Goal: Task Accomplishment & Management: Manage account settings

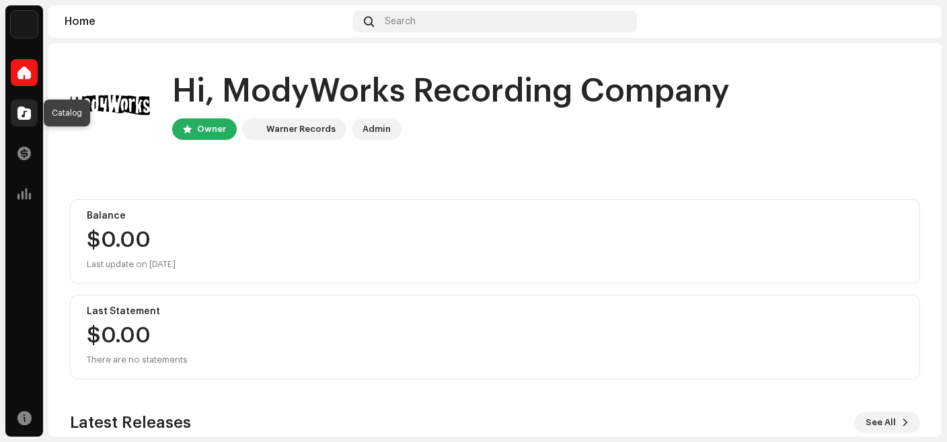
click at [32, 121] on div at bounding box center [24, 113] width 27 height 27
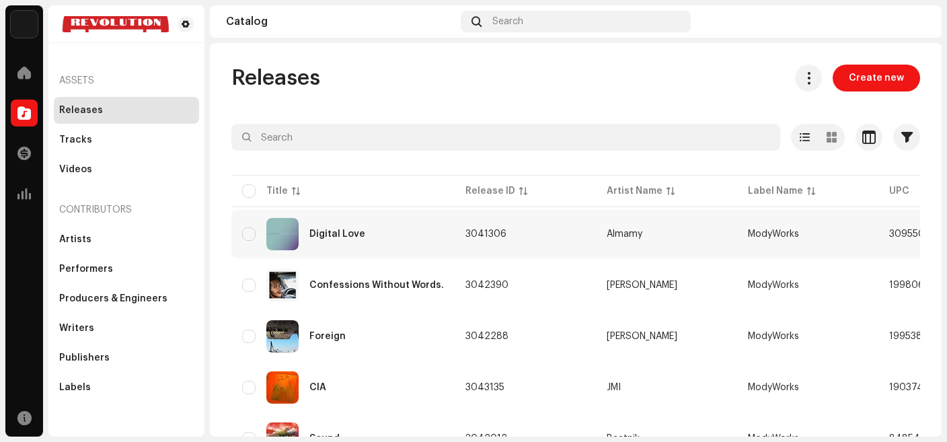
click at [355, 239] on div "Digital Love" at bounding box center [343, 234] width 202 height 32
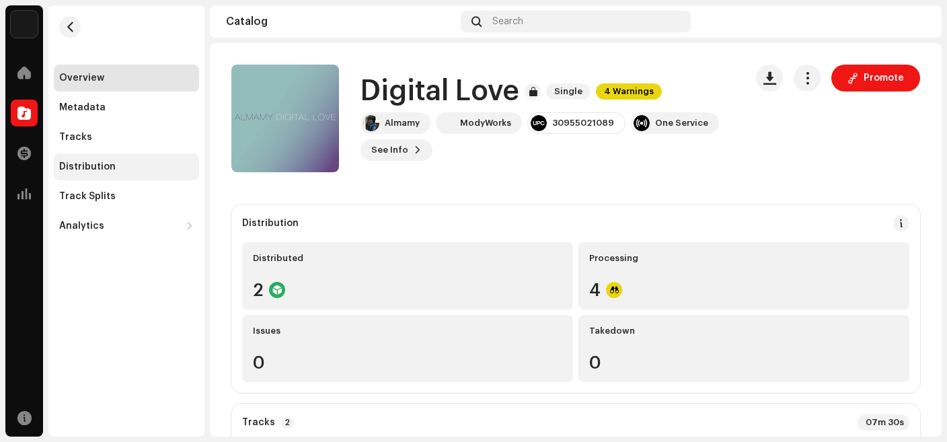
click at [102, 171] on div "Distribution" at bounding box center [87, 166] width 57 height 11
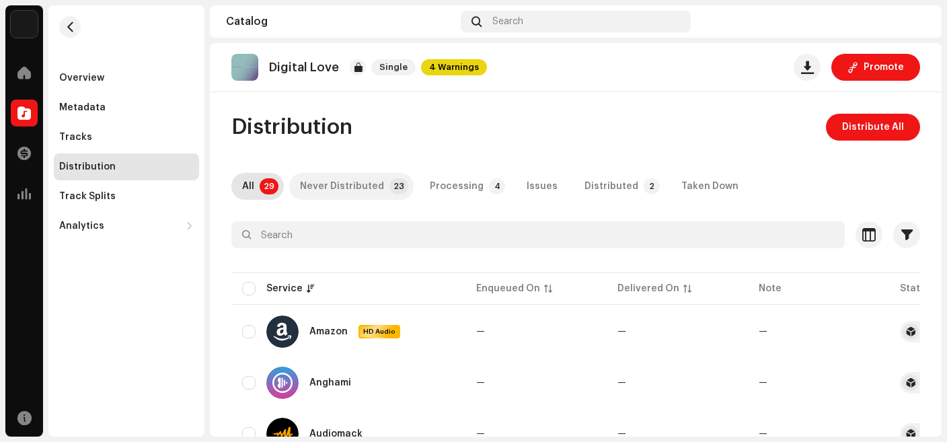
click at [378, 184] on p-tab "Never Distributed 23" at bounding box center [351, 186] width 124 height 27
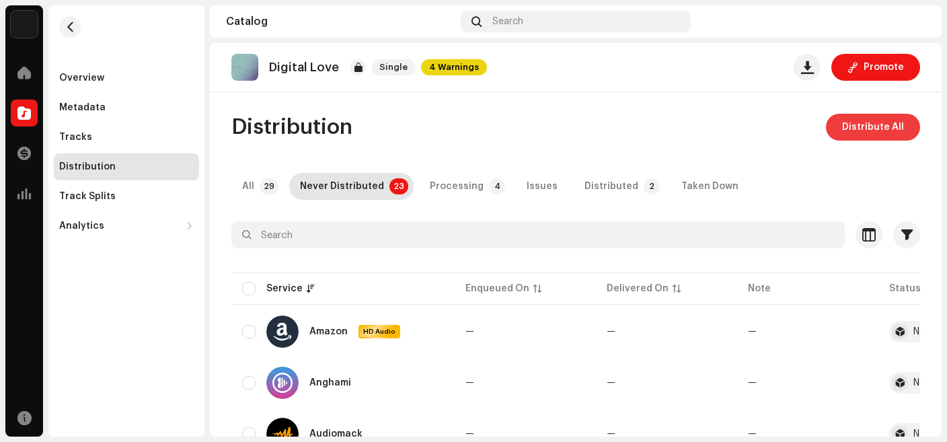
click at [849, 127] on span "Distribute All" at bounding box center [873, 127] width 62 height 27
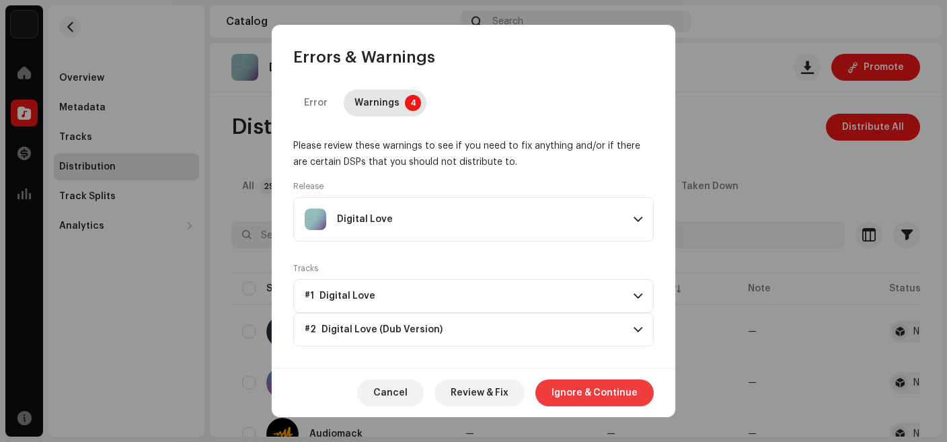
click at [597, 398] on span "Ignore & Continue" at bounding box center [595, 392] width 86 height 27
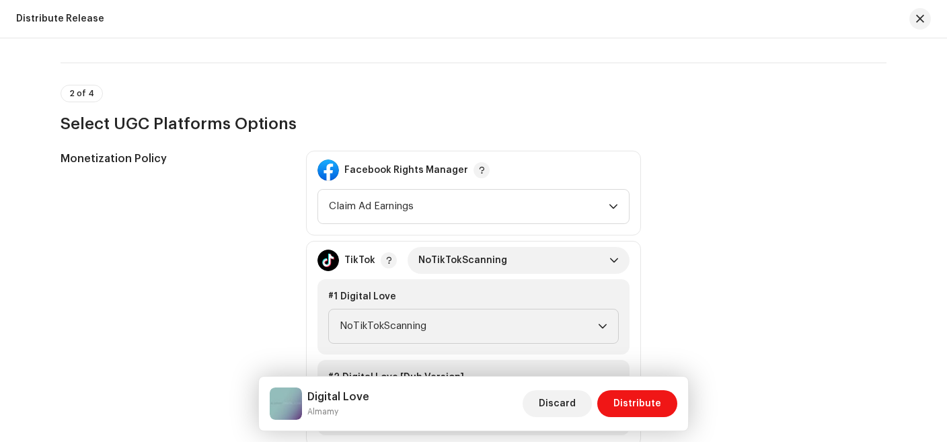
scroll to position [1311, 0]
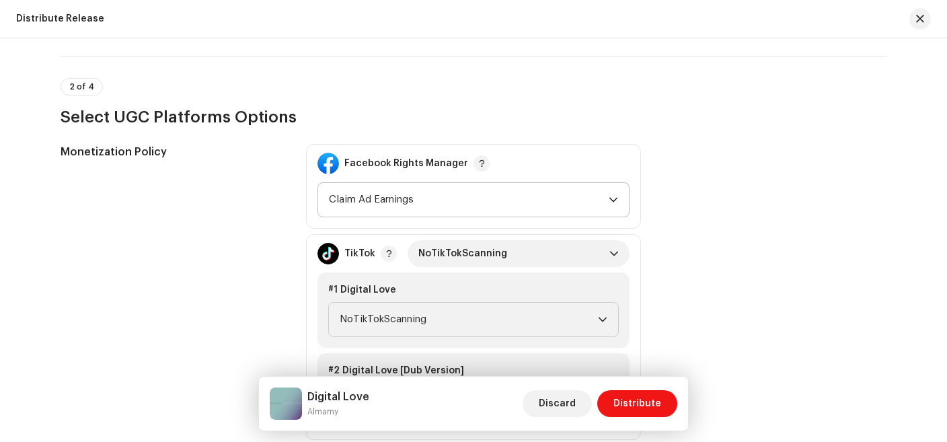
click at [621, 198] on p-select "Claim Ad Earnings" at bounding box center [474, 199] width 312 height 35
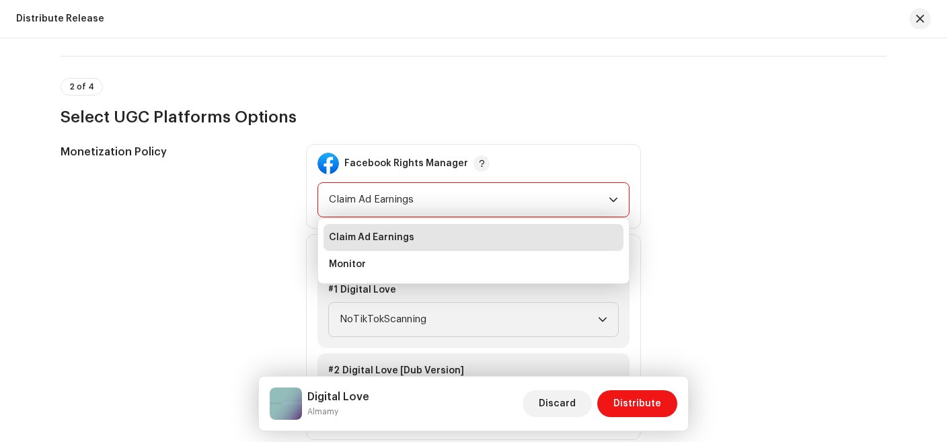
click at [698, 161] on div "Monetization Policy Facebook Rights Manager Claim Ad Earnings Claim Ad Earnings…" at bounding box center [474, 337] width 826 height 386
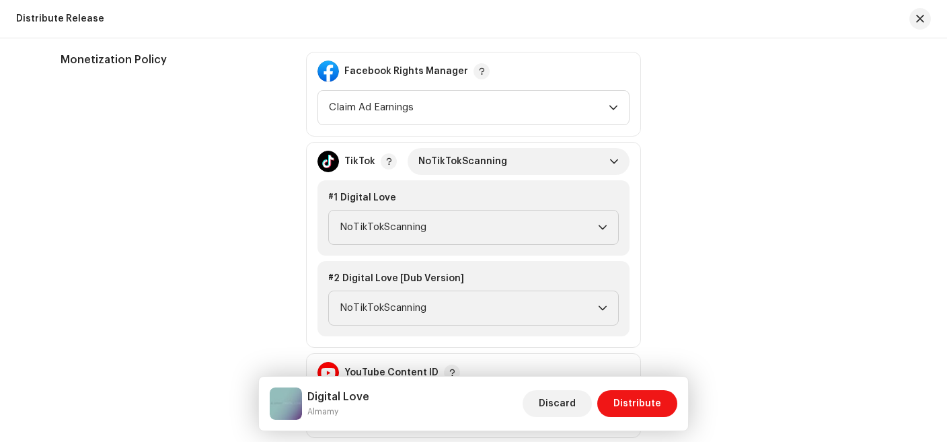
scroll to position [1409, 0]
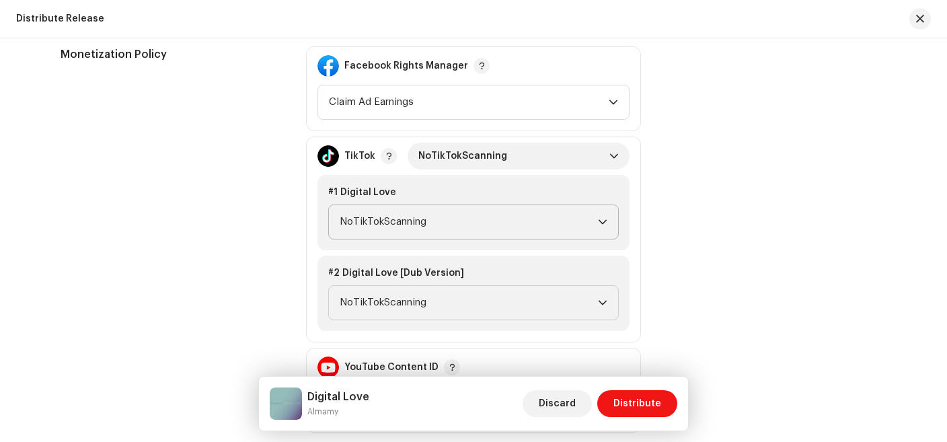
click at [597, 221] on span "NoTikTokScanning" at bounding box center [469, 222] width 258 height 34
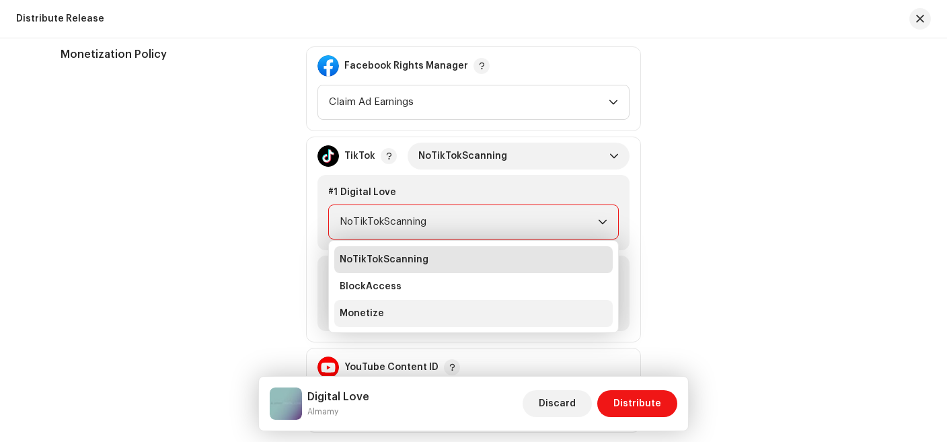
click at [473, 322] on li "Monetize" at bounding box center [473, 313] width 278 height 27
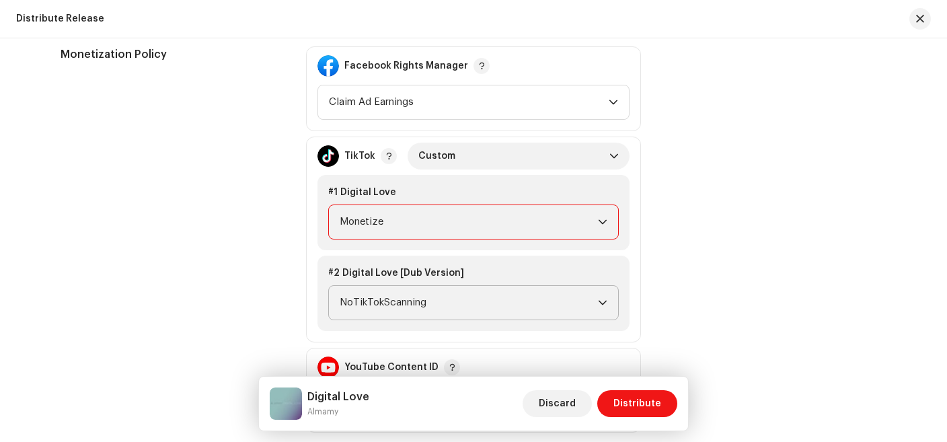
click at [598, 300] on span "NoTikTokScanning" at bounding box center [469, 303] width 258 height 34
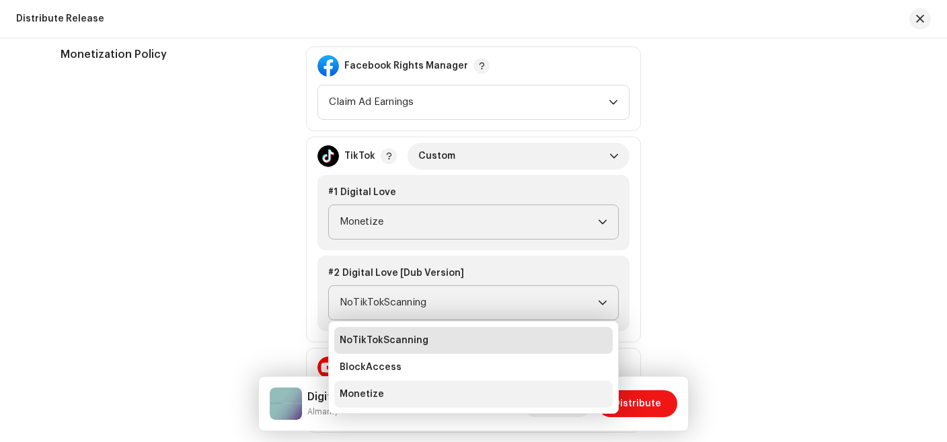
click at [422, 396] on li "Monetize" at bounding box center [473, 394] width 278 height 27
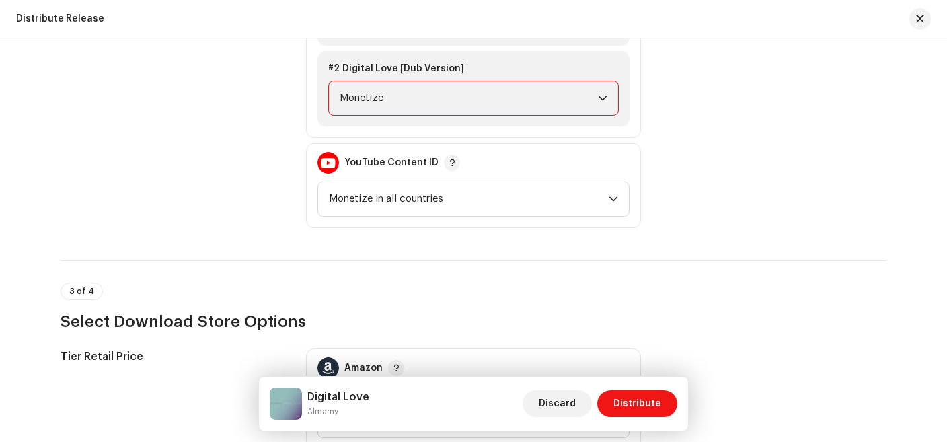
scroll to position [1614, 0]
click at [613, 199] on div "dropdown trigger" at bounding box center [613, 198] width 9 height 34
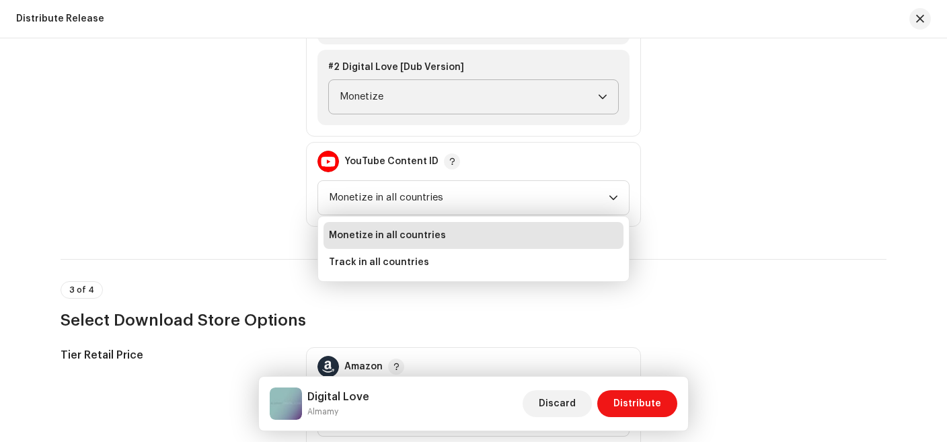
click at [672, 179] on div "Monetization Policy Facebook Rights Manager Claim Ad Earnings TikTok Monetize #…" at bounding box center [474, 34] width 826 height 386
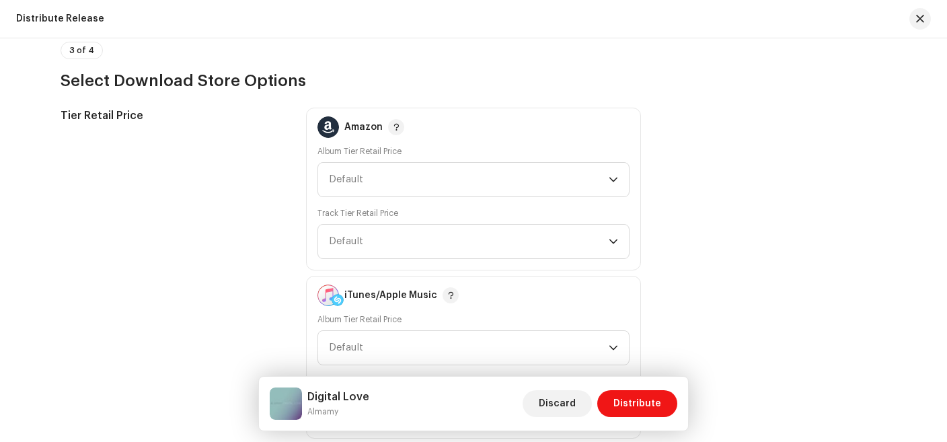
scroll to position [1858, 0]
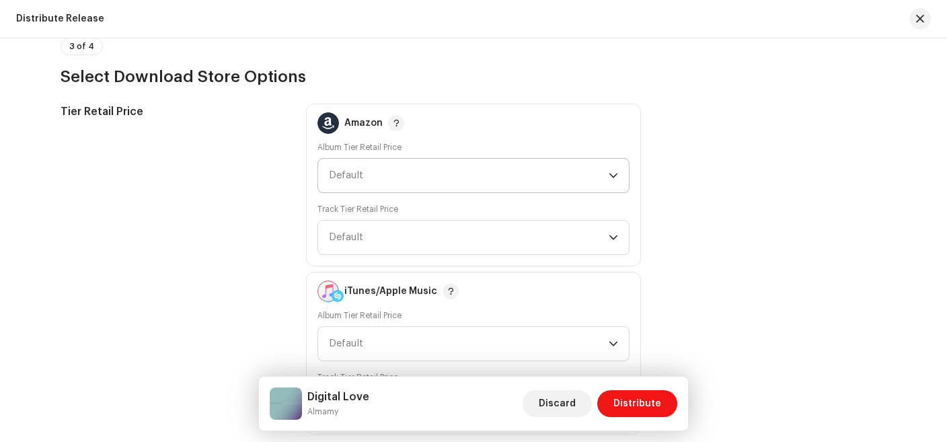
click at [609, 173] on icon "dropdown trigger" at bounding box center [613, 175] width 9 height 9
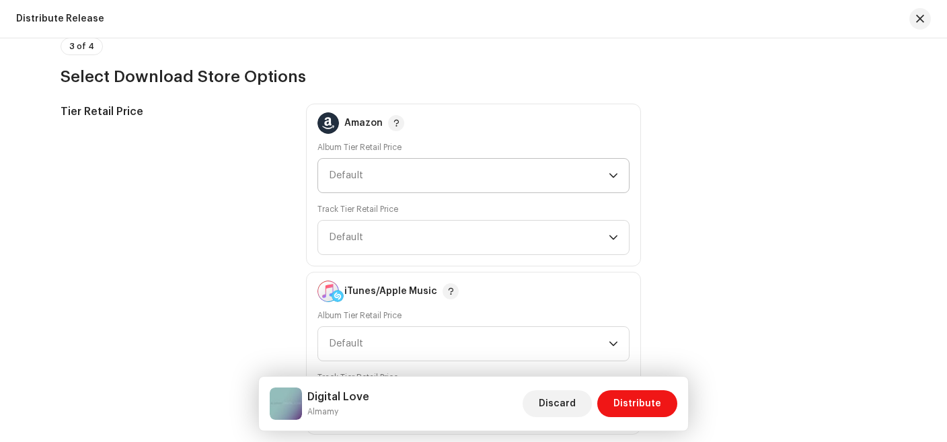
click at [611, 176] on div "dropdown trigger" at bounding box center [613, 176] width 9 height 34
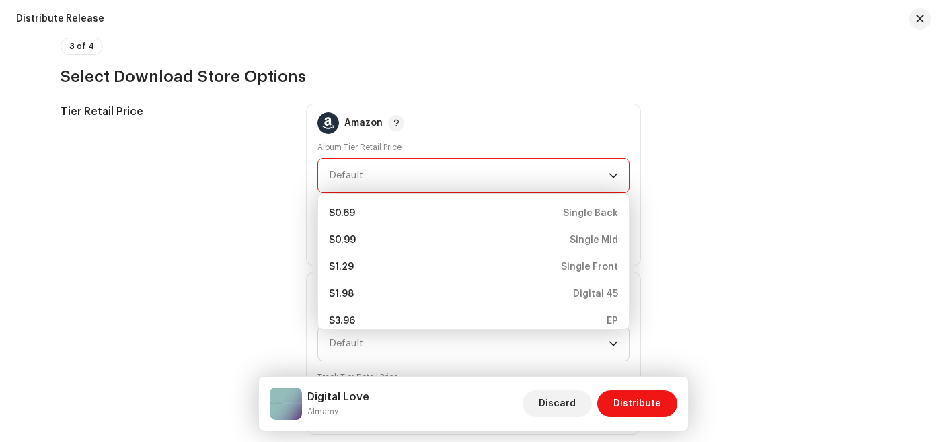
click at [701, 214] on div "Tier Retail Price Amazon Album Tier Retail Price Default $0.69 Single Back $0.9…" at bounding box center [474, 269] width 826 height 331
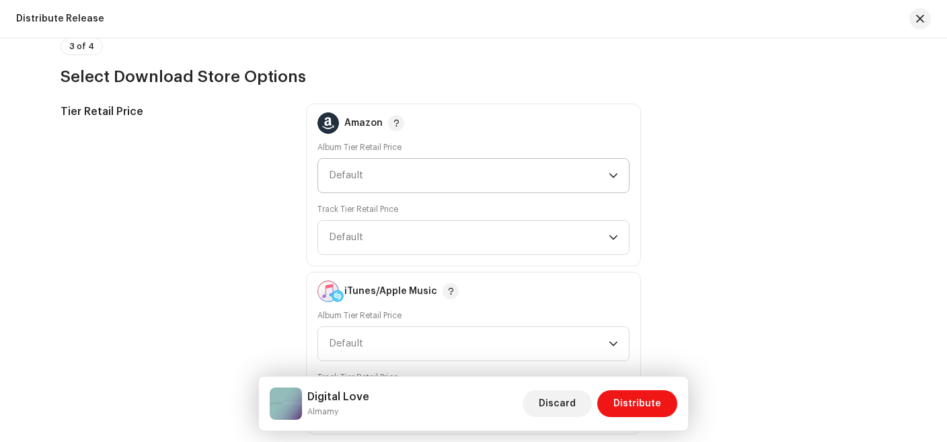
click at [616, 174] on icon "dropdown trigger" at bounding box center [613, 176] width 8 height 5
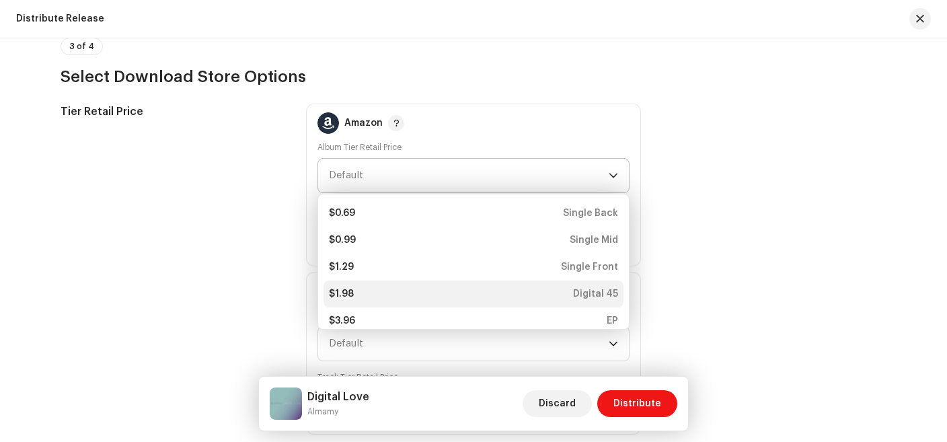
click at [478, 287] on div "$1.98 Digital 45" at bounding box center [473, 293] width 289 height 13
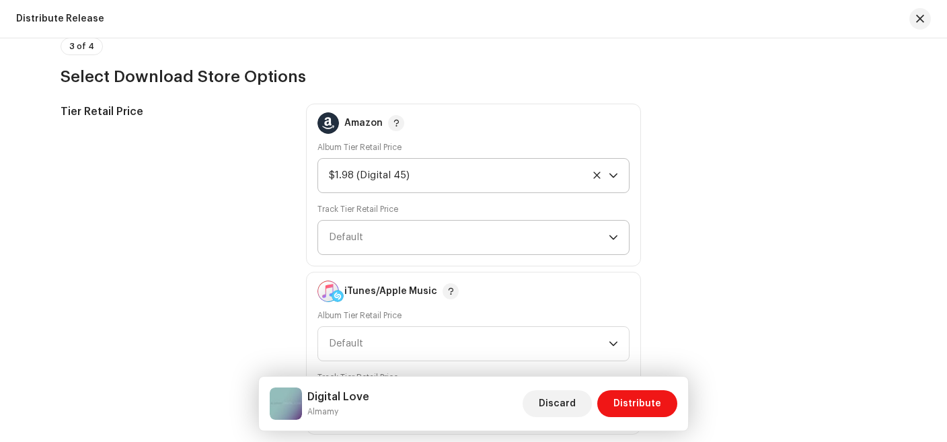
click at [611, 235] on icon "dropdown trigger" at bounding box center [613, 237] width 9 height 9
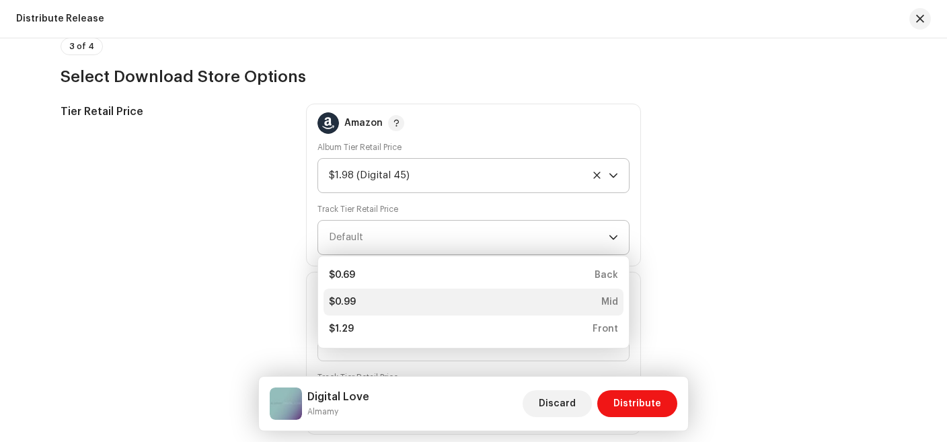
click at [499, 295] on div "$0.99 Mid" at bounding box center [473, 301] width 289 height 13
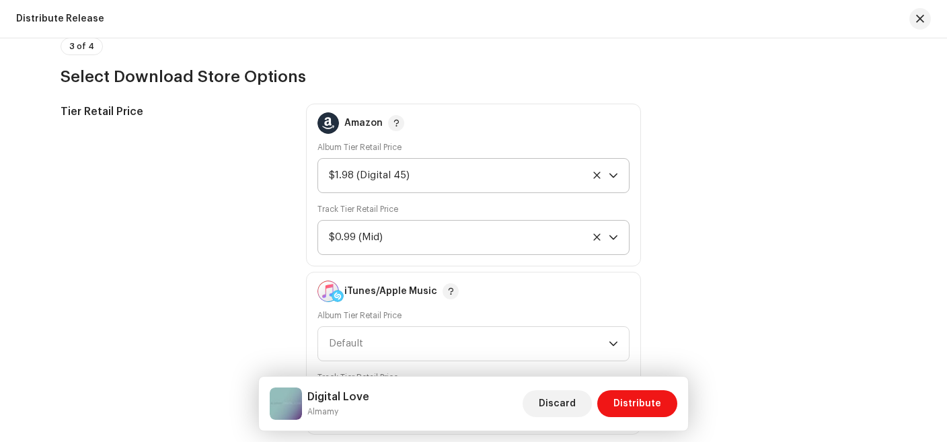
click at [662, 232] on div "Tier Retail Price Amazon Album Tier Retail Price $1.98 (Digital 45) Track Tier …" at bounding box center [474, 269] width 826 height 331
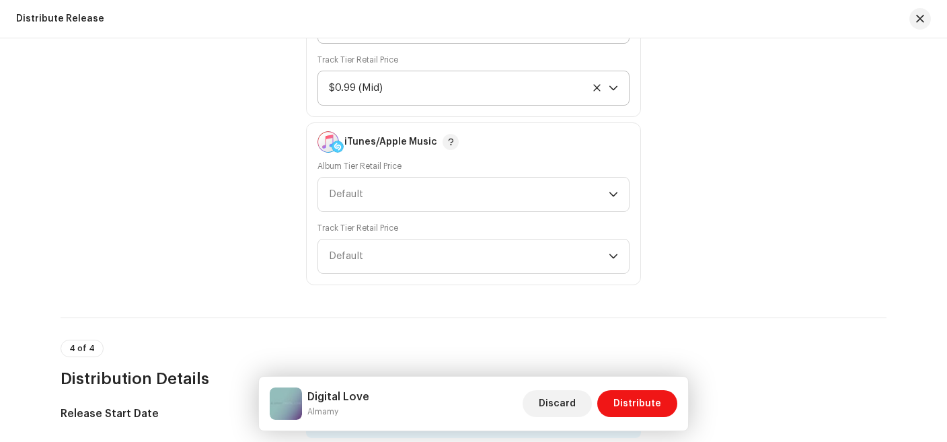
scroll to position [2008, 0]
click at [611, 197] on div "dropdown trigger" at bounding box center [613, 194] width 9 height 34
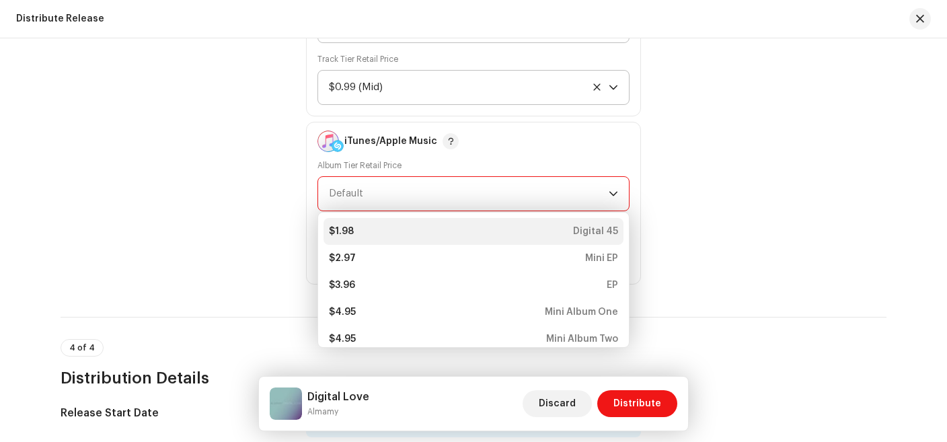
click at [546, 225] on div "$1.98 Digital 45" at bounding box center [473, 231] width 289 height 13
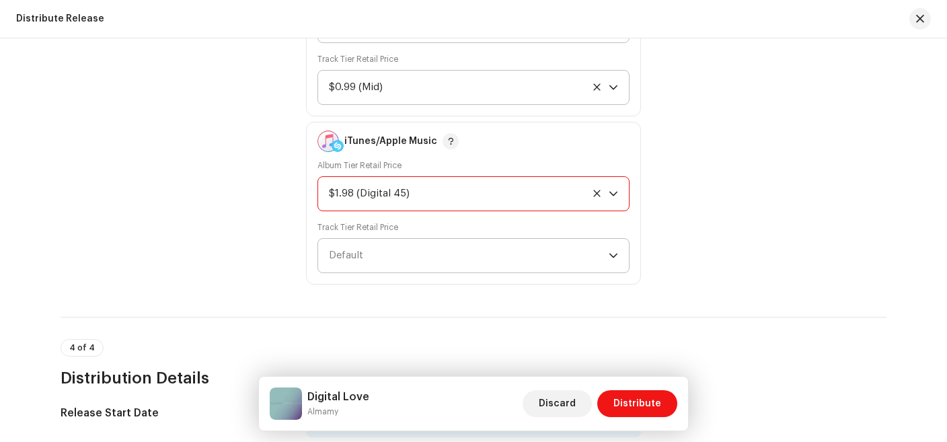
click at [611, 242] on div "dropdown trigger" at bounding box center [613, 256] width 9 height 34
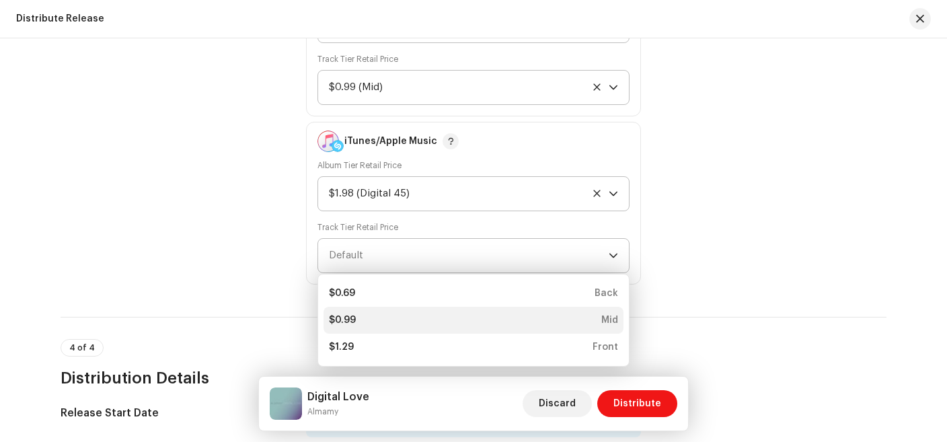
click at [544, 309] on li "$0.99 Mid" at bounding box center [474, 320] width 300 height 27
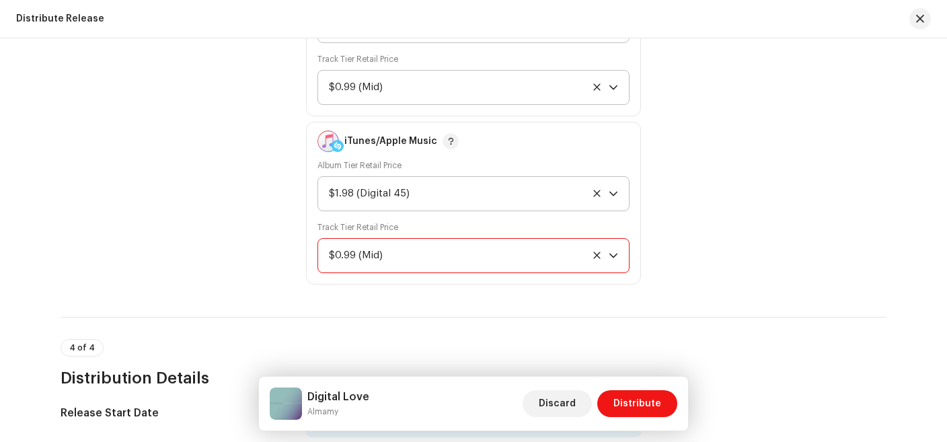
click at [690, 246] on div "Tier Retail Price Amazon Album Tier Retail Price $1.98 (Digital 45) Track Tier …" at bounding box center [474, 119] width 826 height 331
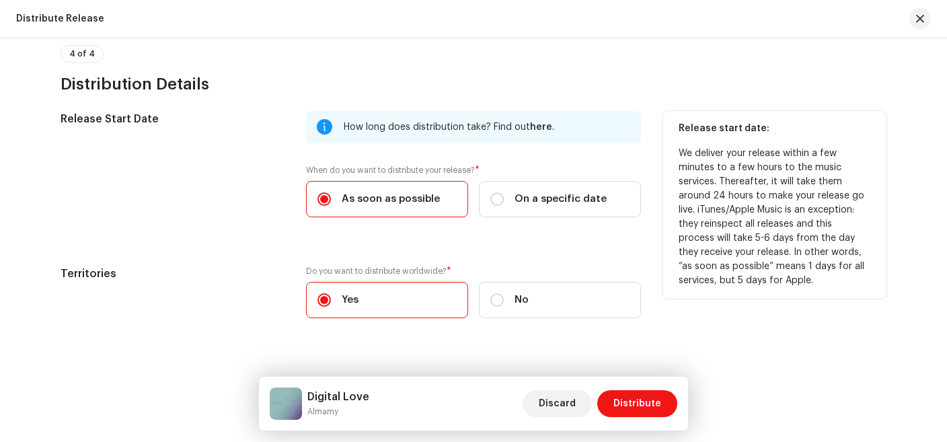
scroll to position [2318, 0]
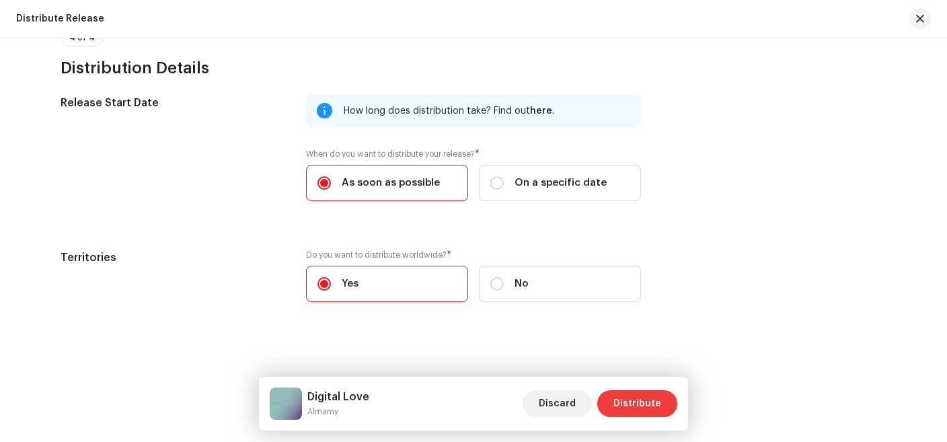
click at [643, 399] on span "Distribute" at bounding box center [638, 403] width 48 height 27
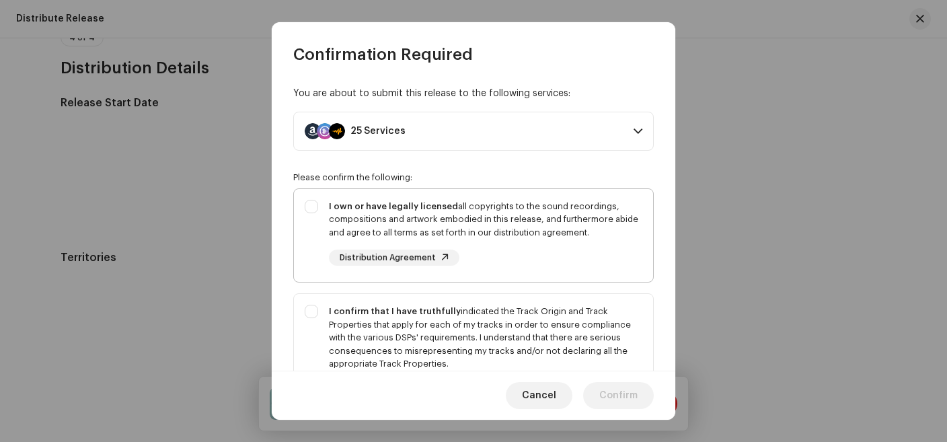
click at [304, 201] on div "I own or have legally licensed all copyrights to the sound recordings, composit…" at bounding box center [473, 233] width 359 height 88
checkbox input "true"
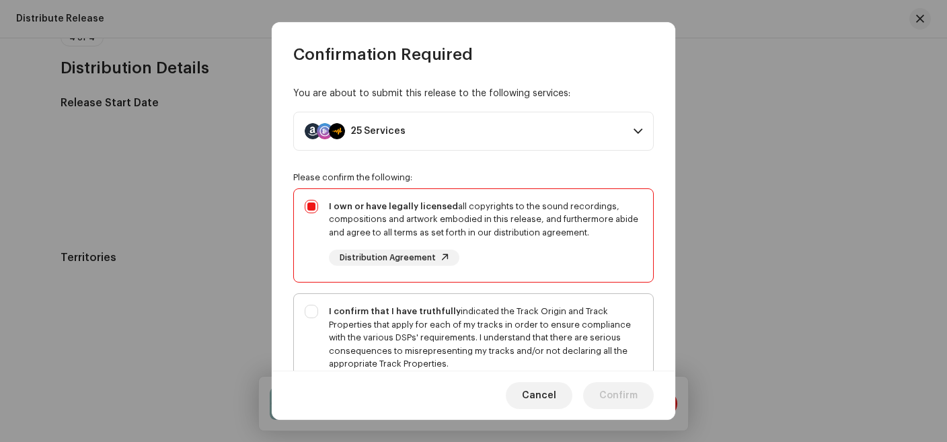
click at [313, 312] on div "I confirm that I have truthfully indicated the Track Origin and Track Propertie…" at bounding box center [473, 351] width 359 height 114
checkbox input "true"
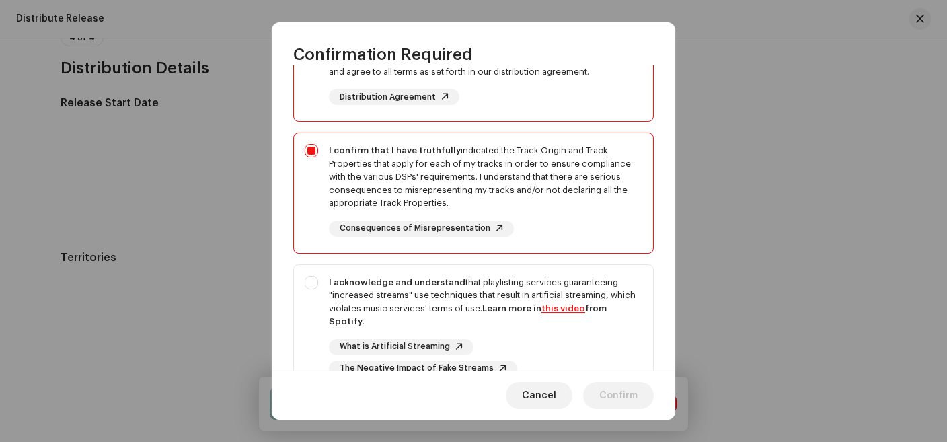
scroll to position [161, 0]
click at [311, 281] on div "I acknowledge and understand that playlisting services guaranteeing "increased …" at bounding box center [473, 325] width 359 height 122
checkbox input "true"
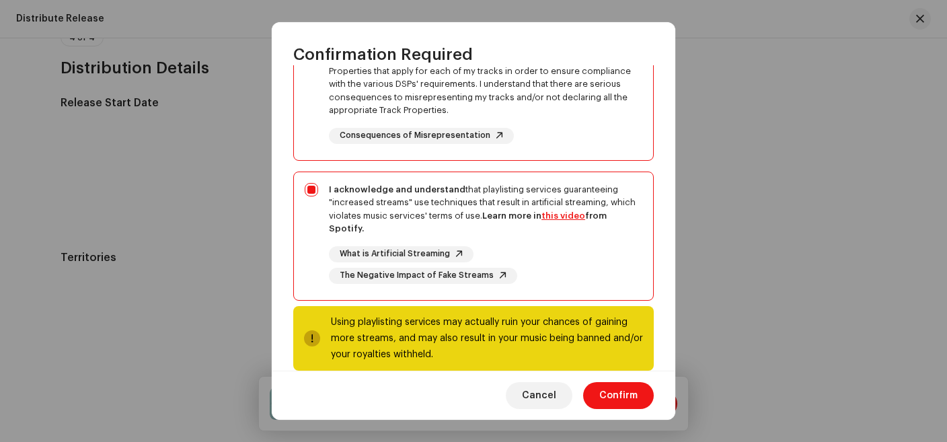
scroll to position [258, 0]
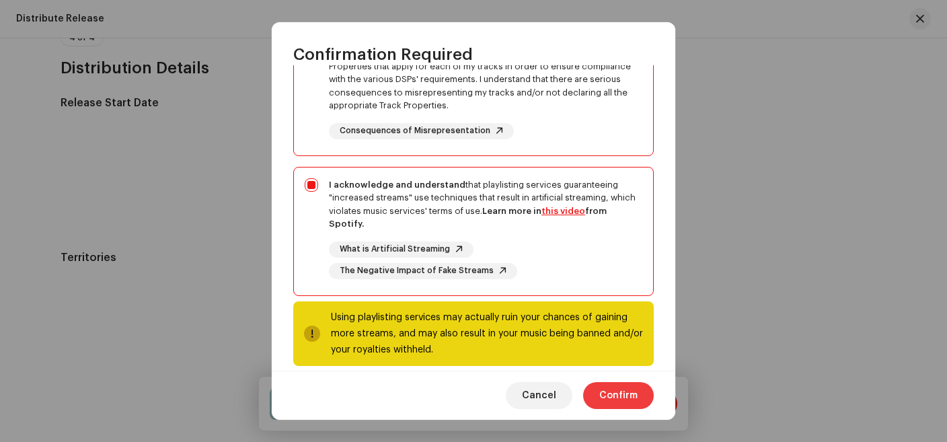
click at [633, 394] on span "Confirm" at bounding box center [618, 395] width 38 height 27
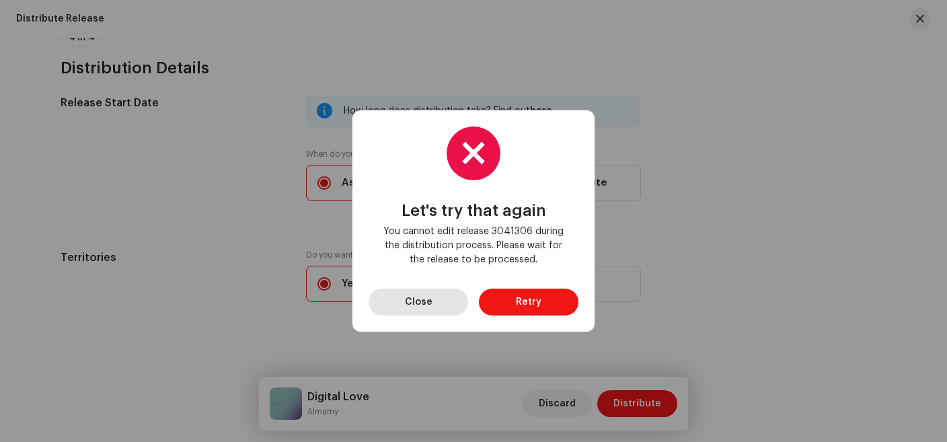
click at [449, 307] on button "Close" at bounding box center [419, 302] width 100 height 27
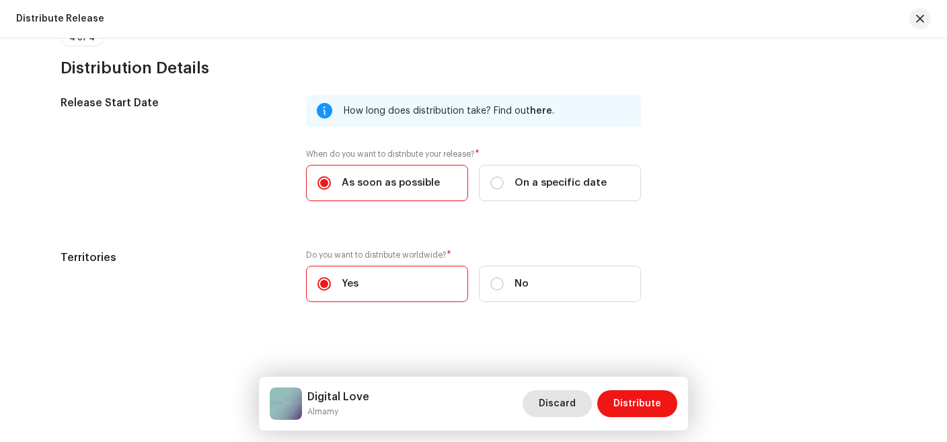
click at [576, 405] on span "Discard" at bounding box center [557, 403] width 37 height 27
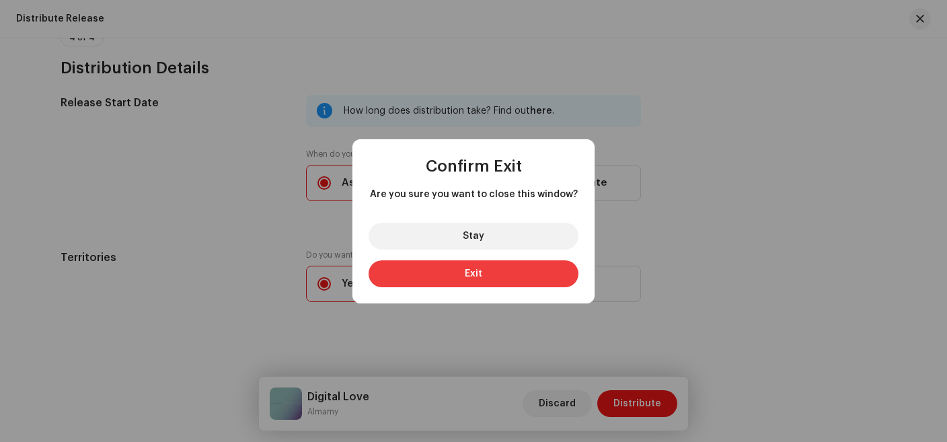
click at [460, 281] on button "Exit" at bounding box center [474, 273] width 210 height 27
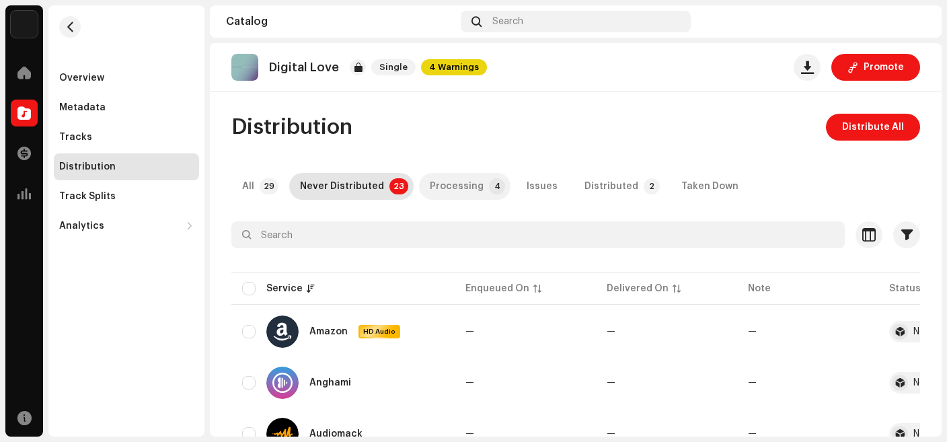
click at [476, 196] on p-tab "Processing 4" at bounding box center [464, 186] width 91 height 27
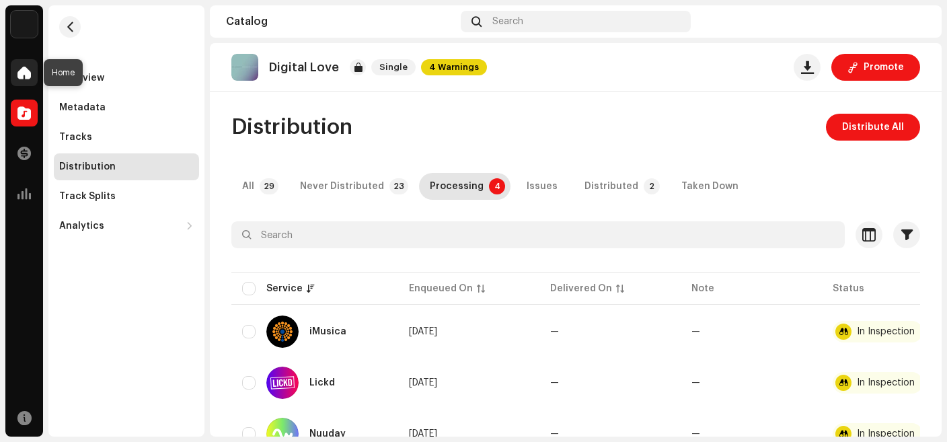
click at [27, 83] on div at bounding box center [24, 72] width 27 height 27
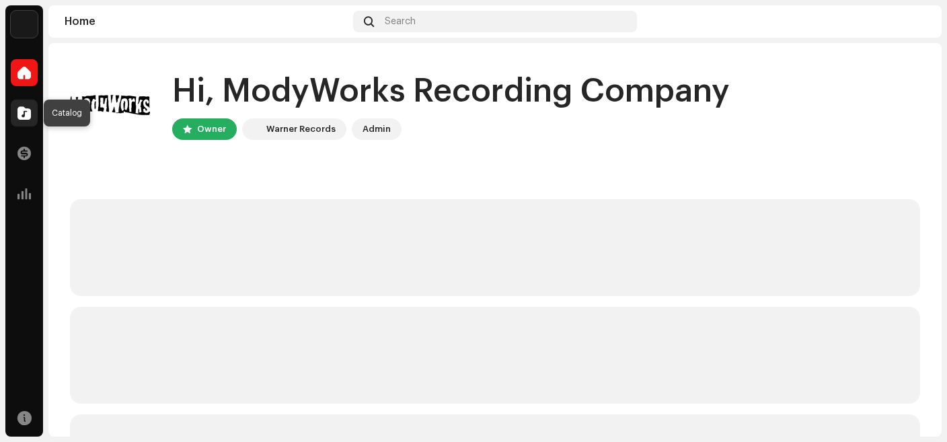
click at [26, 116] on span at bounding box center [23, 113] width 13 height 11
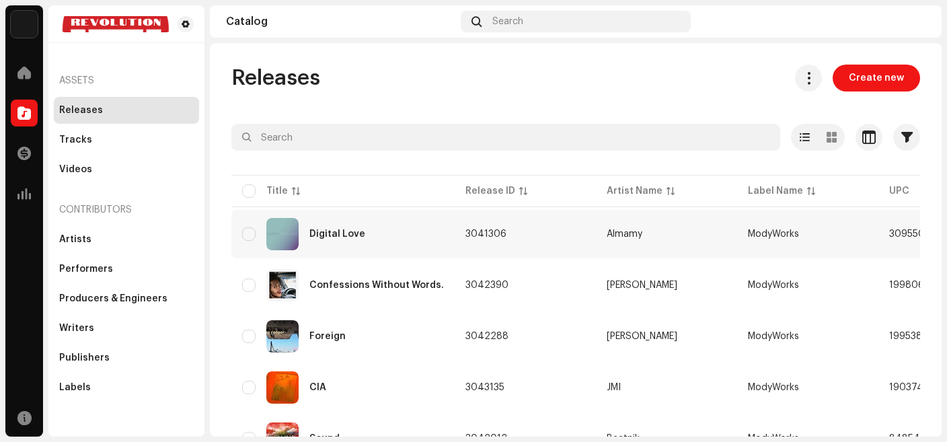
click at [409, 238] on div "Digital Love" at bounding box center [343, 234] width 202 height 32
